Goal: Communication & Community: Answer question/provide support

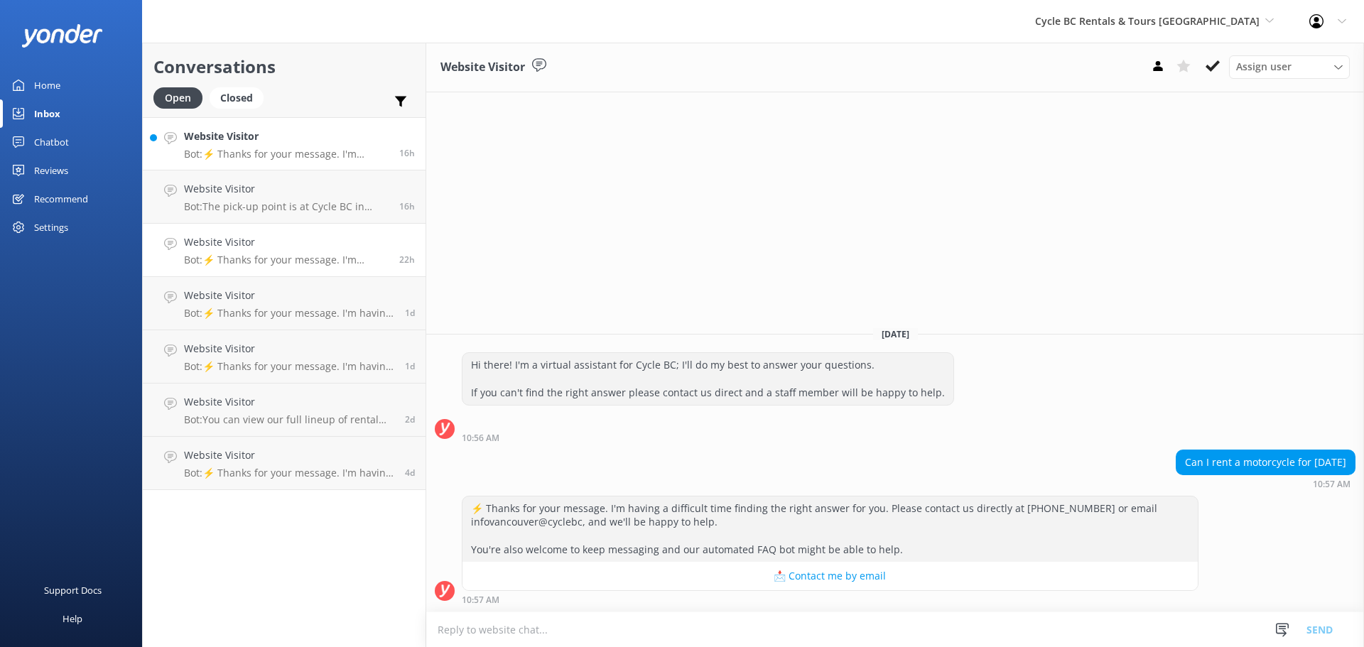
click at [369, 158] on p "Bot: ⚡ Thanks for your message. I'm having a difficult time finding the right a…" at bounding box center [286, 154] width 205 height 13
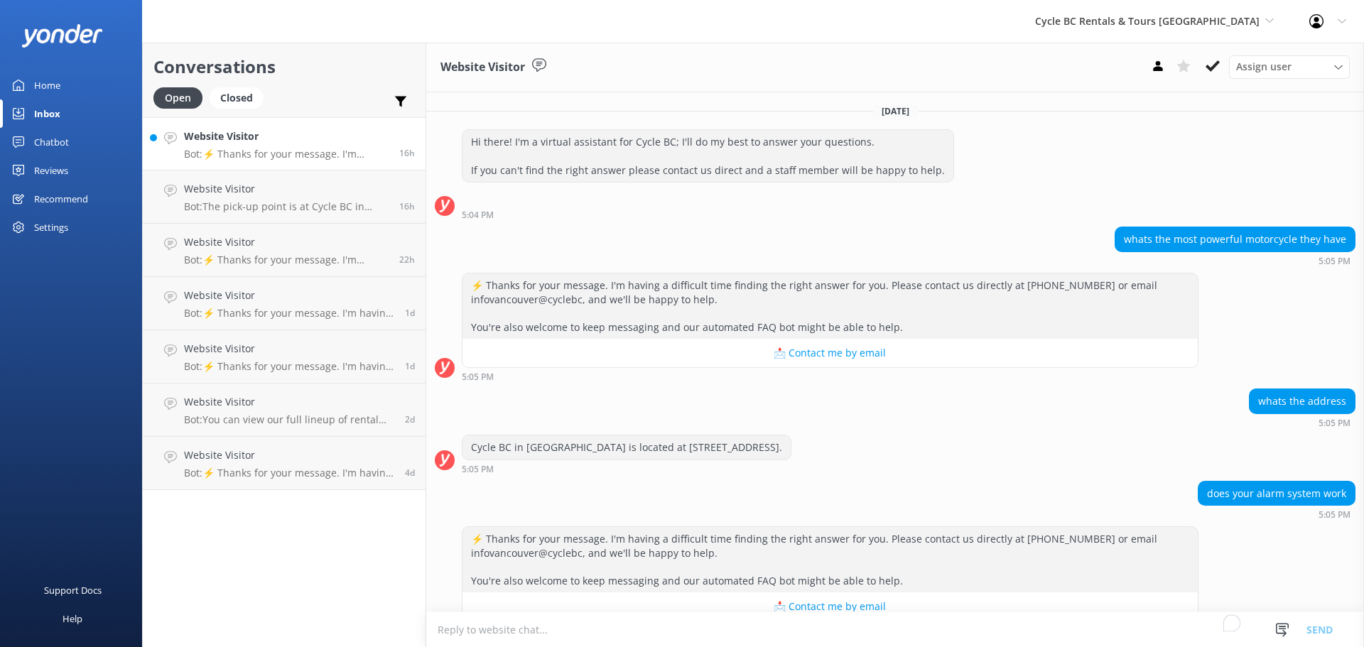
scroll to position [31, 0]
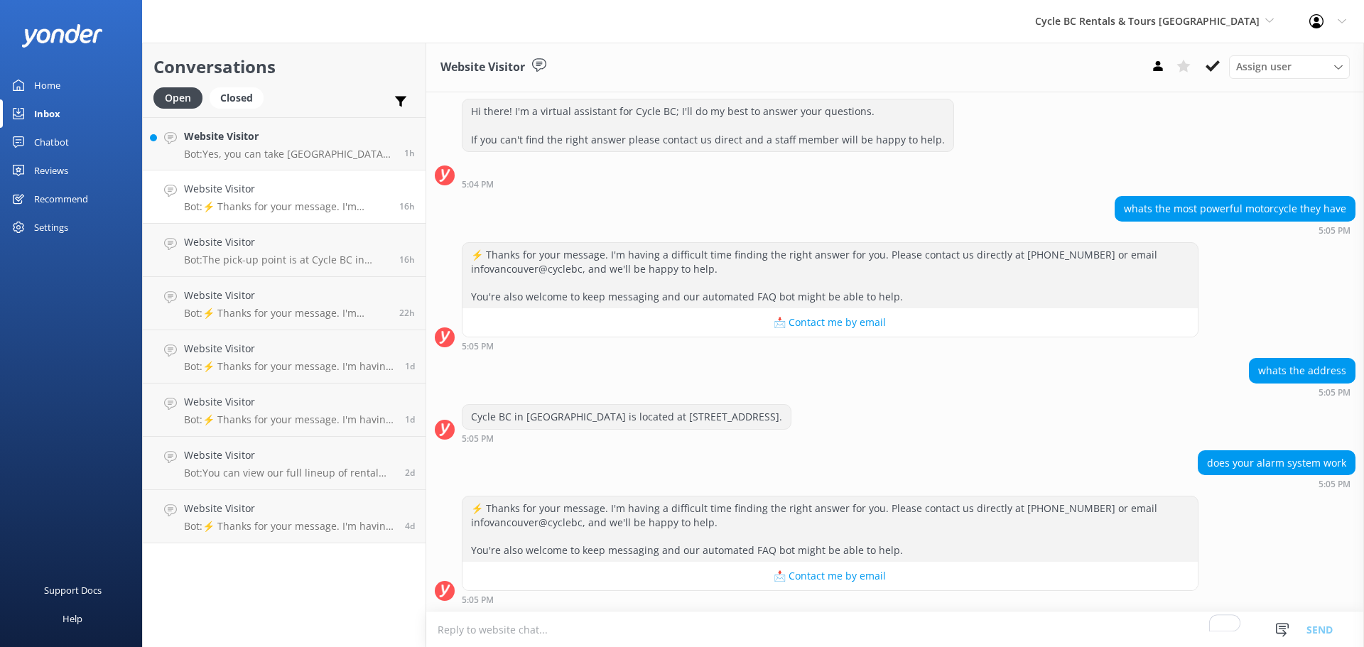
click at [1235, 209] on div "whats the most powerful motorcycle they have" at bounding box center [1235, 209] width 239 height 24
click at [1301, 381] on div "whats the address" at bounding box center [1302, 371] width 107 height 26
click at [1279, 460] on div "does your alarm system work" at bounding box center [1277, 463] width 156 height 24
